Goal: Information Seeking & Learning: Check status

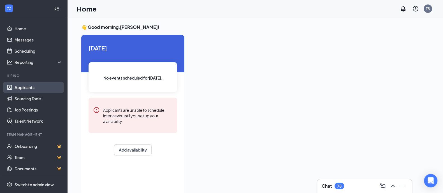
click at [27, 87] on link "Applicants" at bounding box center [39, 87] width 48 height 11
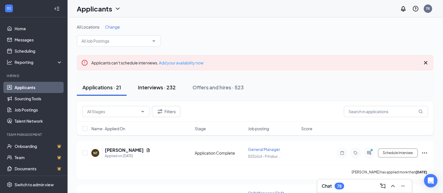
click at [167, 88] on div "Interviews · 232" at bounding box center [157, 87] width 38 height 7
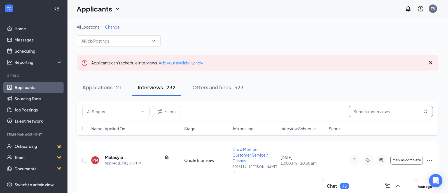
click at [427, 111] on input "text" at bounding box center [391, 111] width 84 height 11
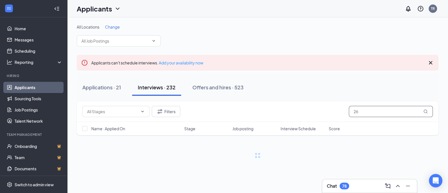
type input "2"
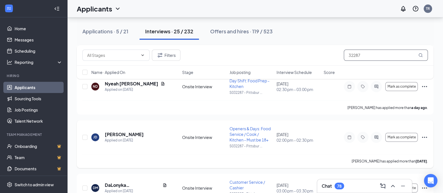
scroll to position [245, 0]
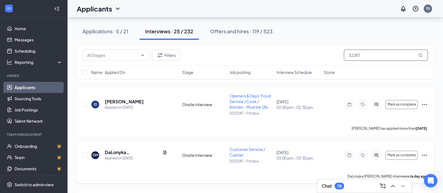
type input "32287"
